Goal: Book appointment/travel/reservation

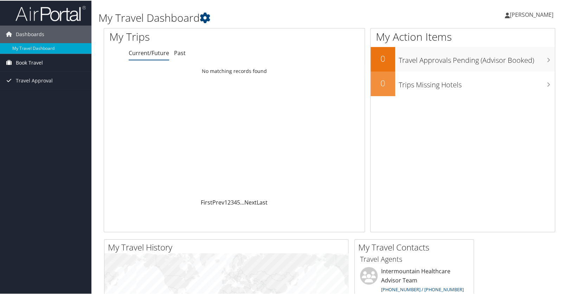
click at [43, 65] on link "Book Travel" at bounding box center [45, 62] width 91 height 18
click at [43, 85] on link "Book/Manage Online Trips" at bounding box center [45, 87] width 91 height 11
